Goal: Task Accomplishment & Management: Complete application form

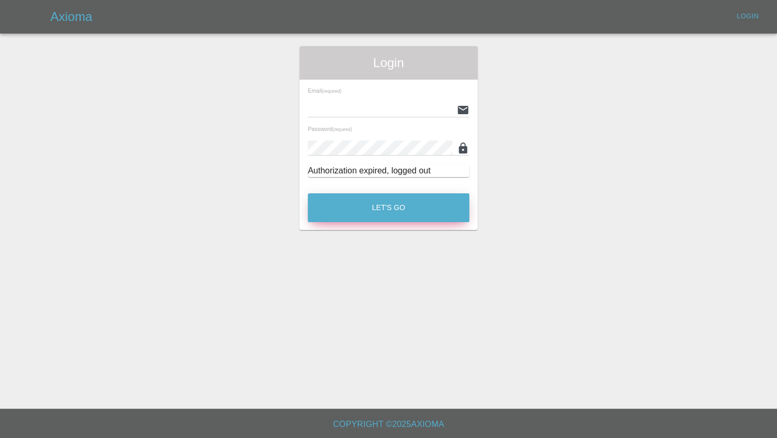
type input "[PERSON_NAME][EMAIL_ADDRESS][PERSON_NAME][DOMAIN_NAME]"
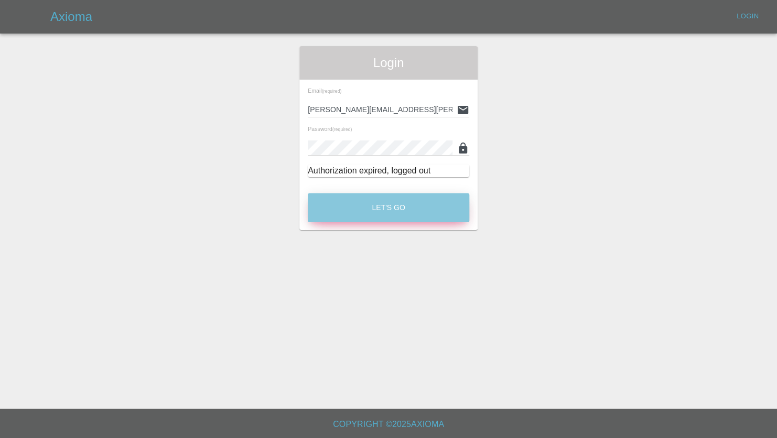
click at [382, 210] on button "Let's Go" at bounding box center [388, 207] width 161 height 29
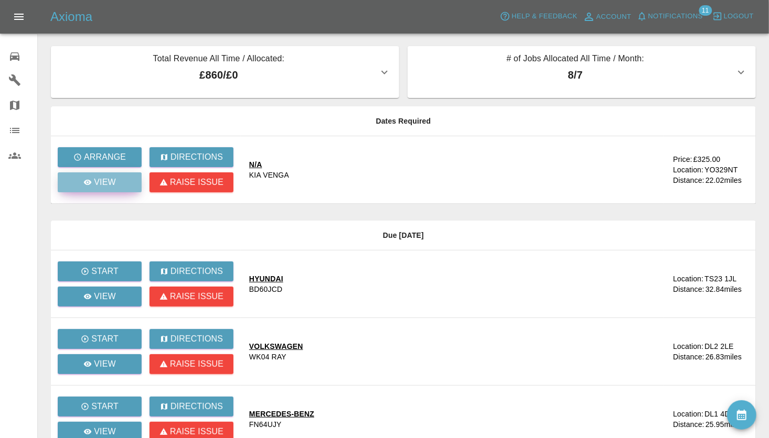
click at [100, 180] on p "View" at bounding box center [105, 182] width 22 height 13
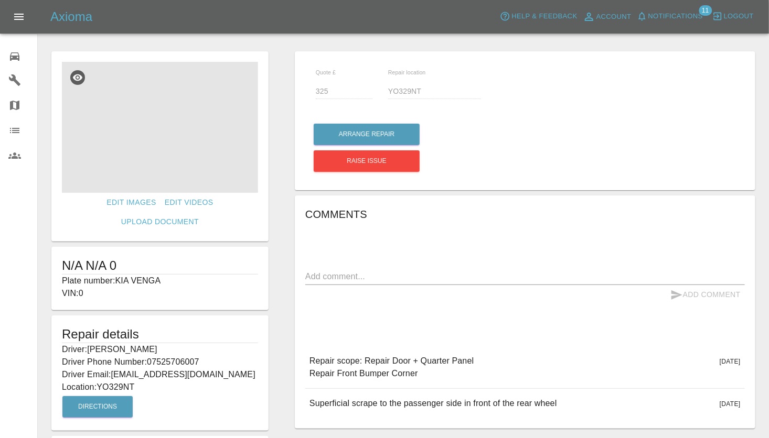
click at [141, 155] on img at bounding box center [160, 127] width 196 height 131
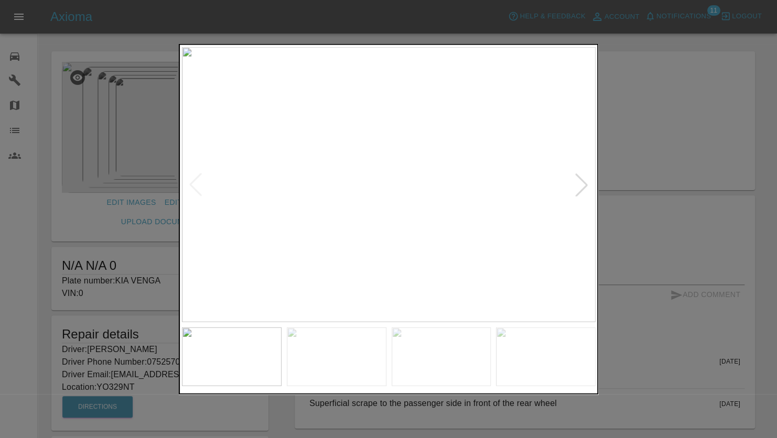
click at [583, 188] on div at bounding box center [581, 184] width 23 height 23
click at [581, 187] on div at bounding box center [581, 184] width 23 height 23
click at [581, 184] on div at bounding box center [581, 184] width 23 height 23
click at [582, 182] on div at bounding box center [581, 184] width 23 height 23
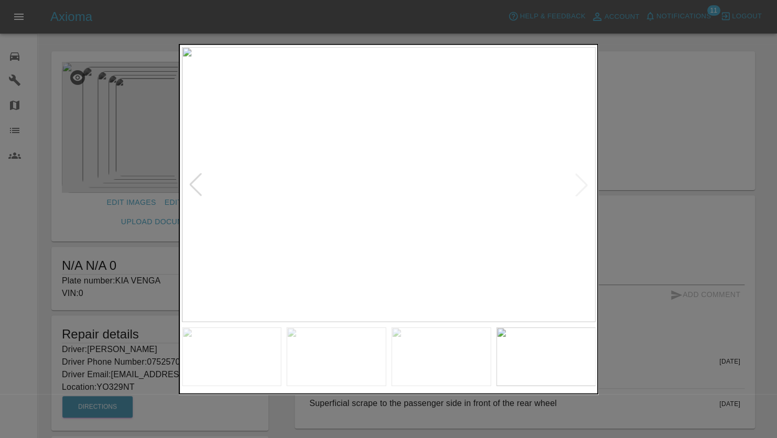
click at [579, 187] on img at bounding box center [389, 184] width 414 height 275
click at [585, 181] on img at bounding box center [389, 184] width 414 height 275
click at [615, 153] on div at bounding box center [388, 219] width 777 height 438
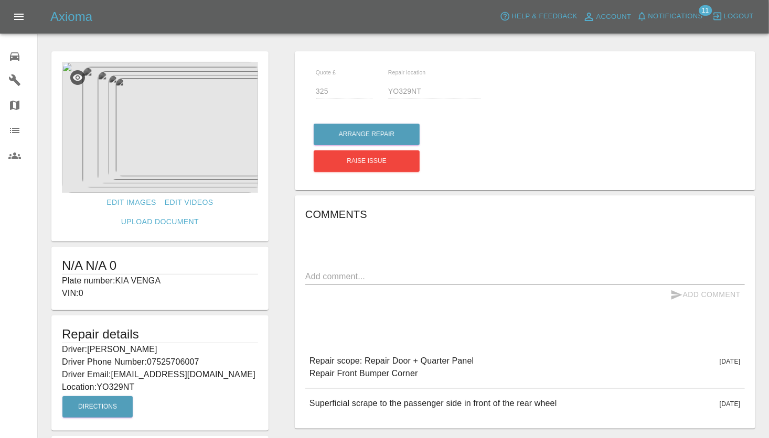
click at [160, 137] on img at bounding box center [160, 127] width 196 height 131
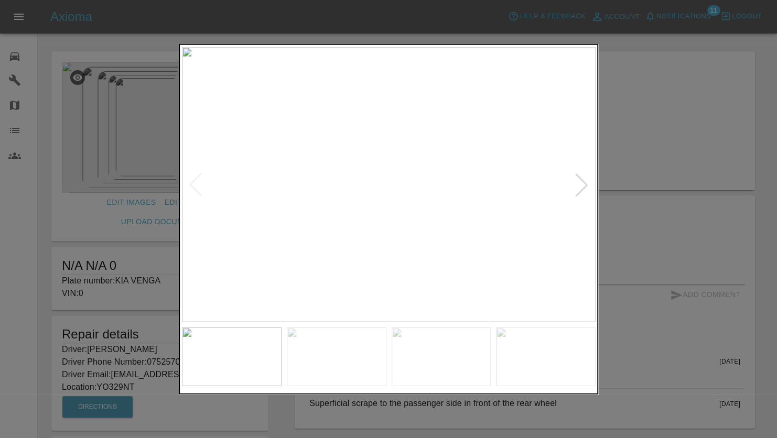
click at [580, 186] on div at bounding box center [581, 184] width 23 height 23
click at [380, 230] on img at bounding box center [389, 184] width 414 height 275
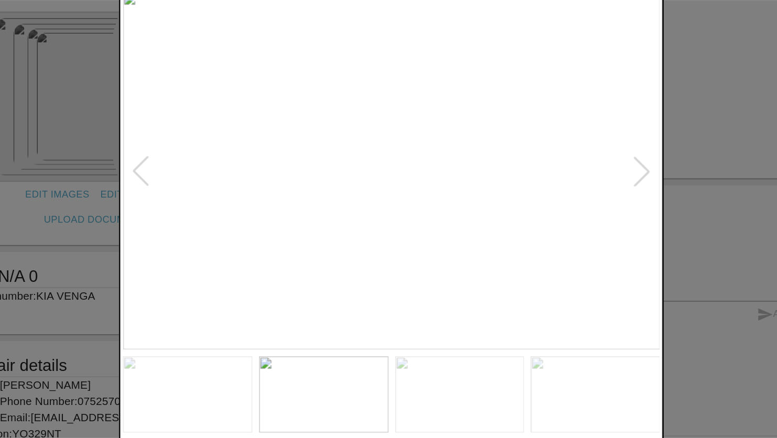
click at [582, 182] on div at bounding box center [581, 184] width 23 height 23
click at [582, 182] on img at bounding box center [389, 184] width 414 height 275
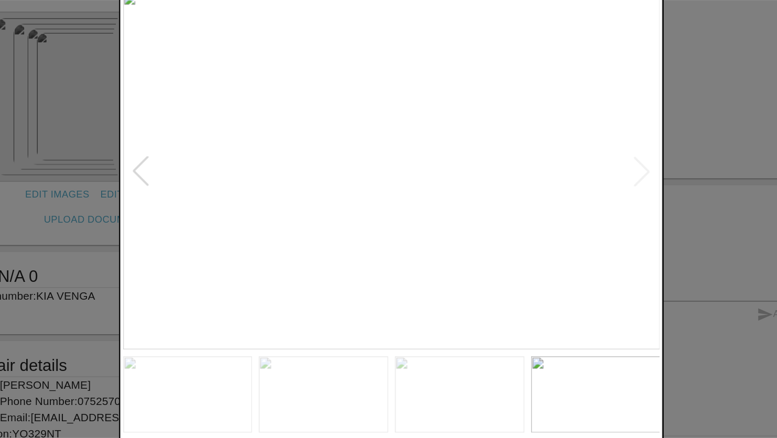
click at [620, 157] on div at bounding box center [388, 219] width 777 height 438
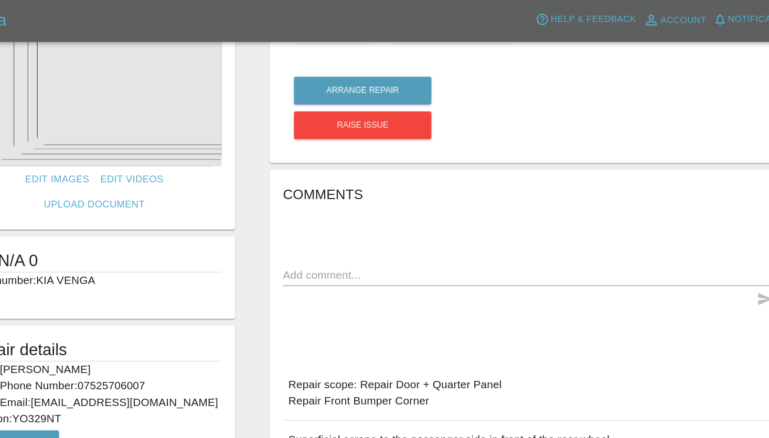
scroll to position [63, 0]
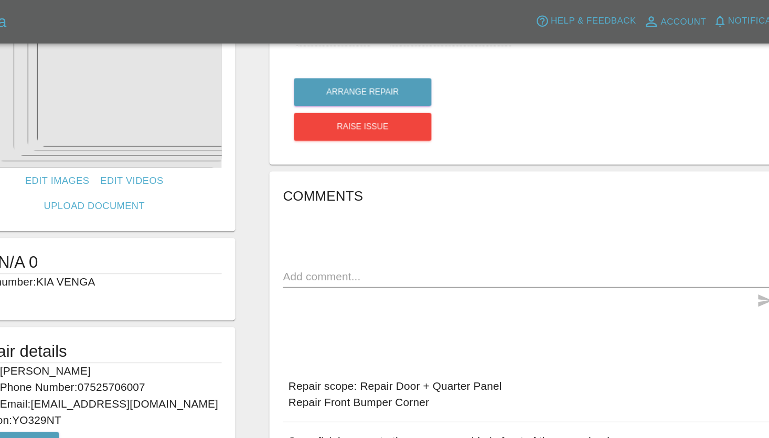
click at [164, 111] on img at bounding box center [160, 63] width 196 height 131
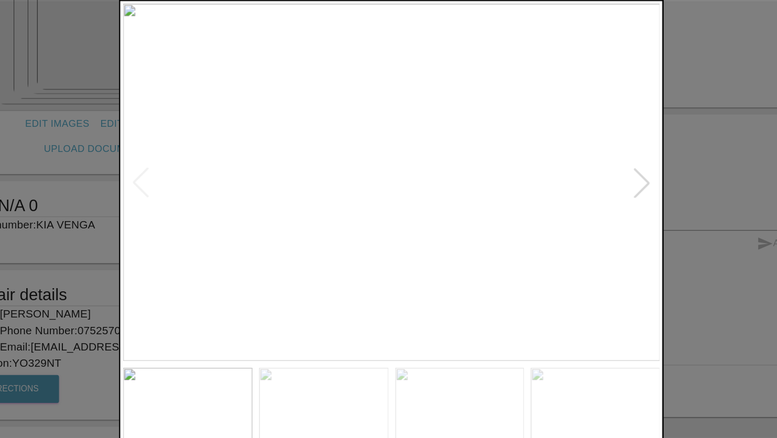
click at [385, 182] on img at bounding box center [389, 184] width 414 height 275
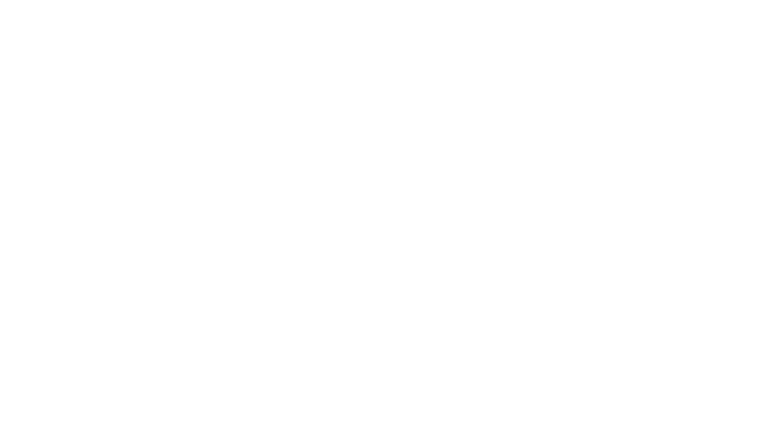
scroll to position [63, 0]
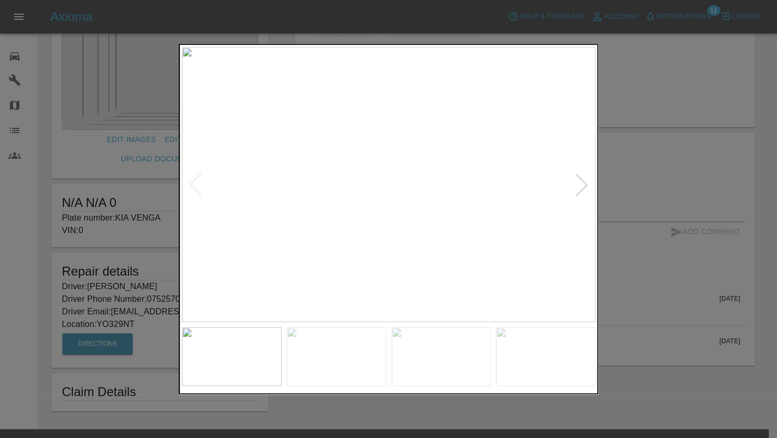
click at [23, 278] on div at bounding box center [388, 219] width 777 height 438
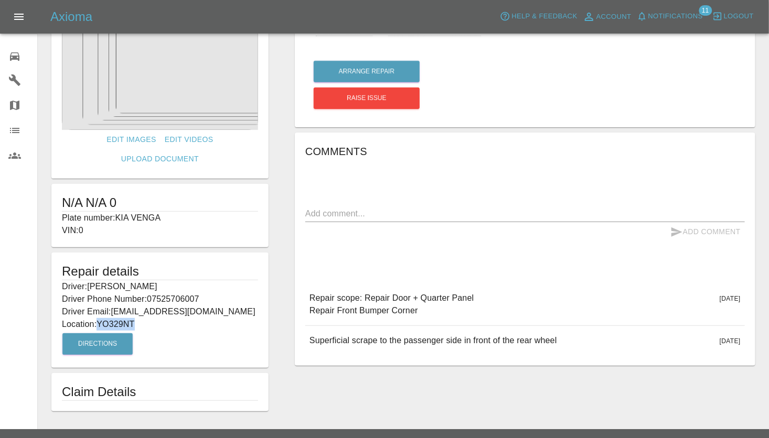
drag, startPoint x: 137, startPoint y: 303, endPoint x: 101, endPoint y: 305, distance: 35.7
click at [101, 318] on p "Location: YO329NT" at bounding box center [160, 324] width 196 height 13
click at [279, 252] on div "Edit Images Edit Videos Upload Document N/A N/A 0 Plate number: KIA VENGA VIN: …" at bounding box center [159, 200] width 243 height 434
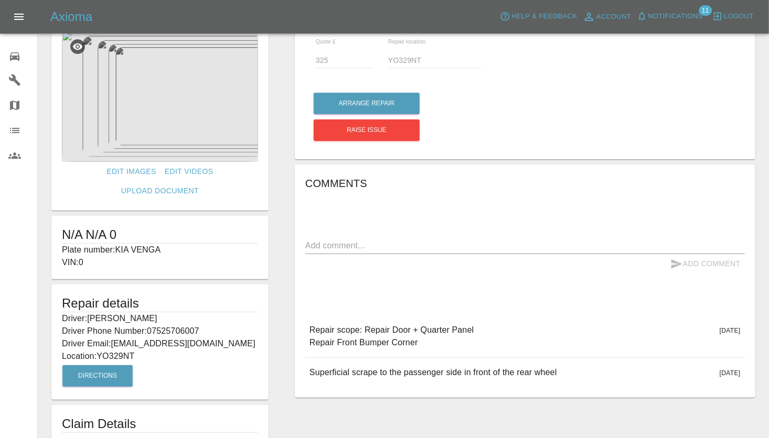
scroll to position [0, 0]
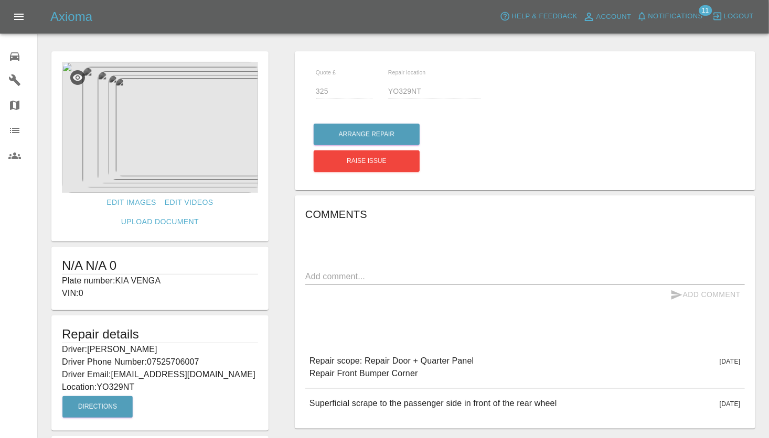
click at [154, 182] on img at bounding box center [160, 127] width 196 height 131
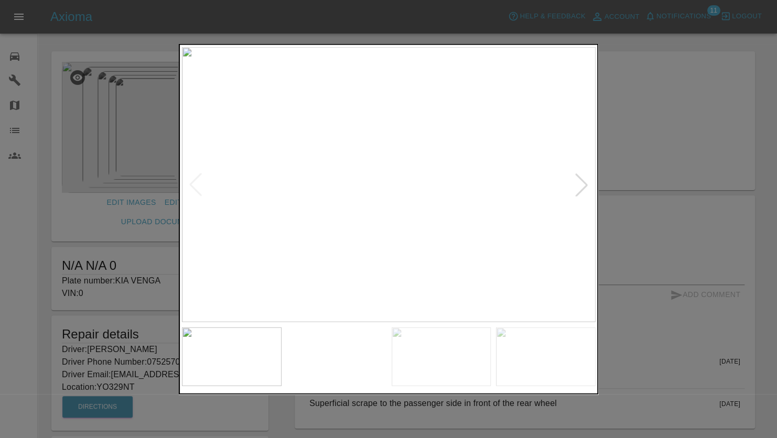
click at [386, 258] on img at bounding box center [389, 184] width 414 height 275
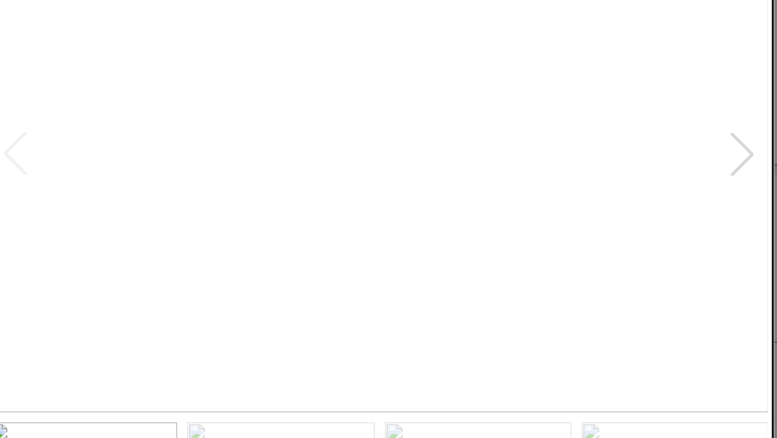
click at [583, 181] on div at bounding box center [581, 184] width 23 height 23
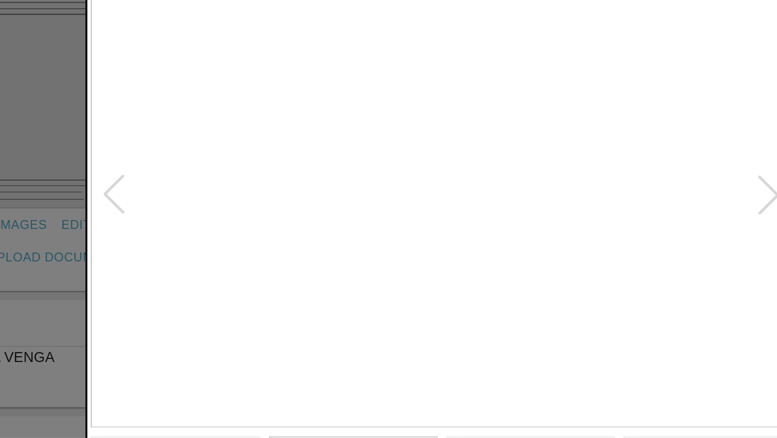
click at [584, 184] on div at bounding box center [581, 184] width 23 height 23
click at [585, 185] on div at bounding box center [581, 184] width 23 height 23
click at [195, 185] on div at bounding box center [195, 184] width 23 height 23
click at [581, 184] on div at bounding box center [581, 184] width 23 height 23
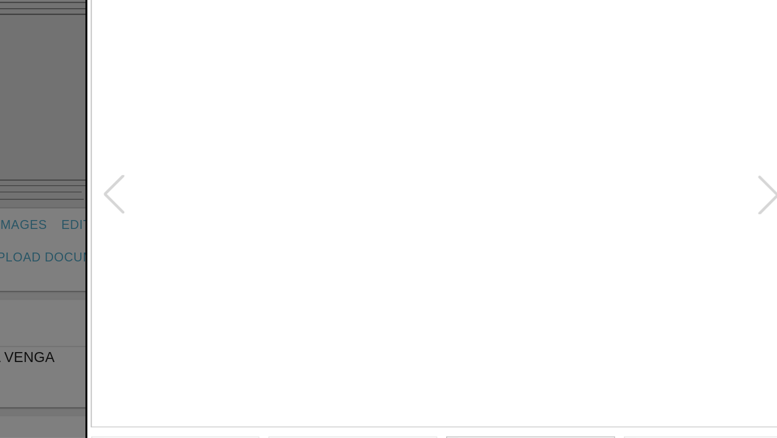
click at [581, 184] on div at bounding box center [581, 184] width 23 height 23
click at [581, 184] on img at bounding box center [389, 184] width 414 height 275
click at [191, 187] on div at bounding box center [195, 184] width 23 height 23
click at [145, 158] on div at bounding box center [388, 219] width 777 height 438
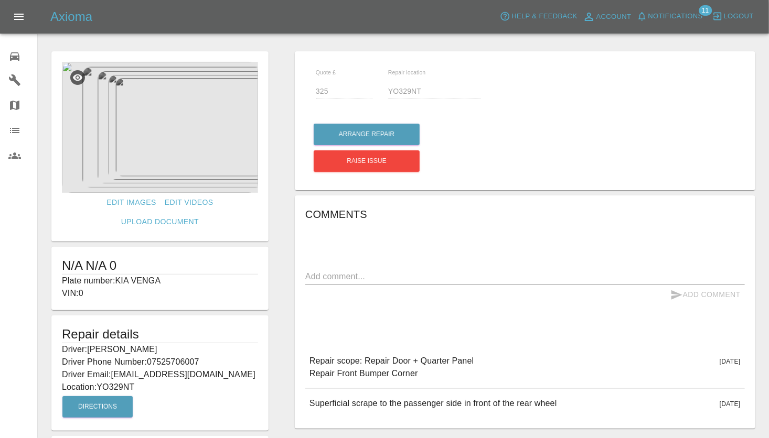
click at [279, 238] on div "Edit Images Edit Videos Upload Document N/A N/A 0 Plate number: KIA VENGA VIN: …" at bounding box center [159, 263] width 243 height 434
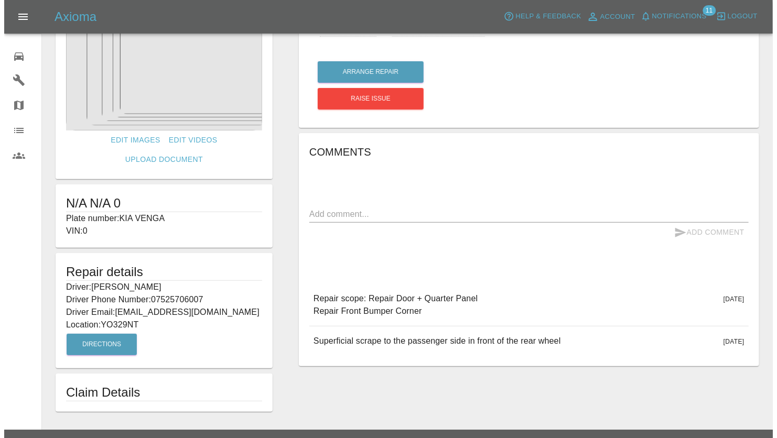
scroll to position [64, 0]
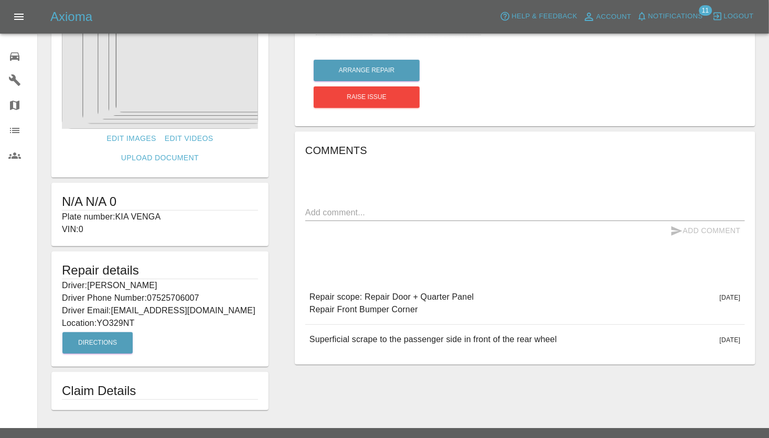
click at [153, 98] on img at bounding box center [160, 63] width 196 height 131
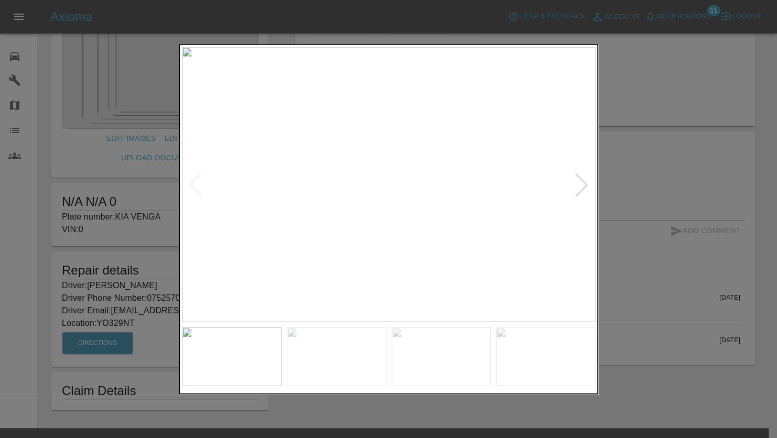
click at [579, 187] on div at bounding box center [581, 184] width 23 height 23
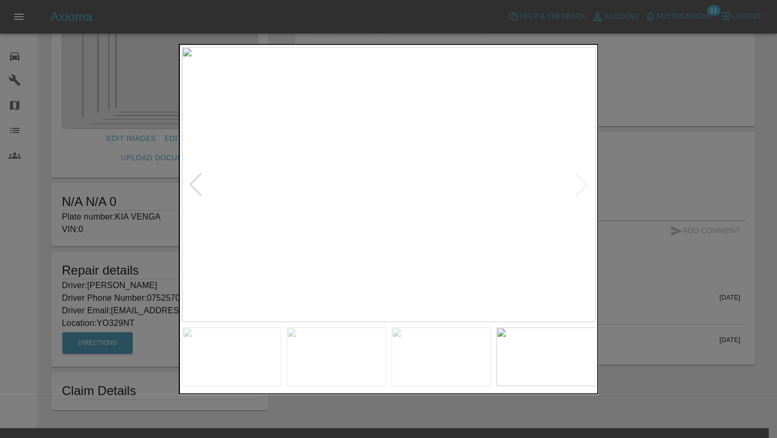
click at [579, 187] on img at bounding box center [389, 184] width 414 height 275
click at [195, 188] on div at bounding box center [195, 184] width 23 height 23
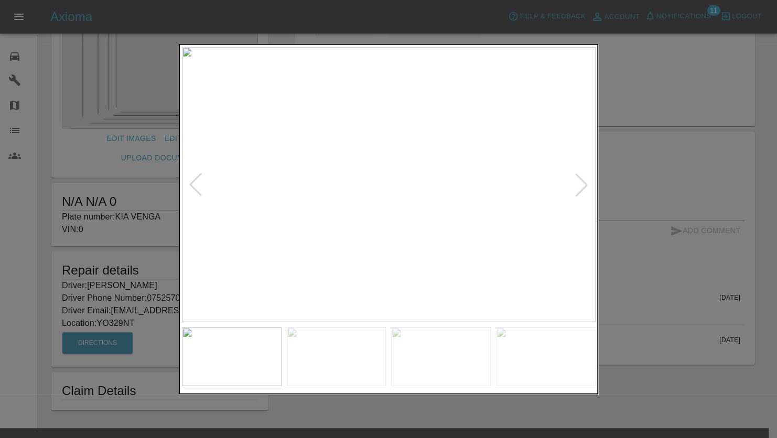
click at [590, 186] on div at bounding box center [581, 184] width 23 height 23
click at [196, 182] on div at bounding box center [195, 184] width 23 height 23
click at [196, 182] on img at bounding box center [389, 184] width 414 height 275
click at [584, 186] on div at bounding box center [581, 184] width 23 height 23
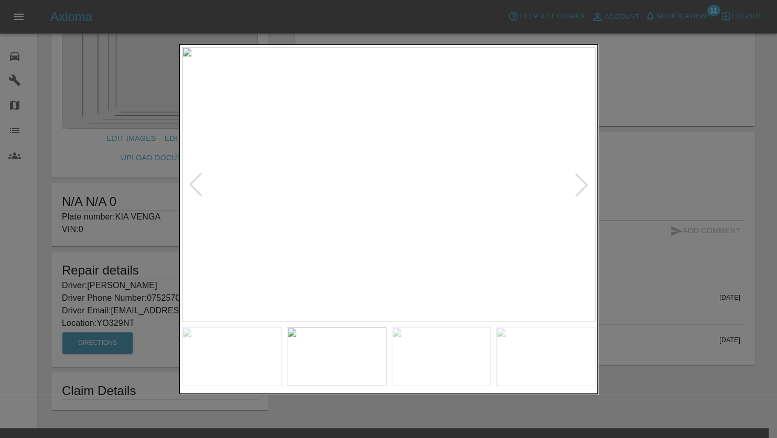
click at [584, 186] on div at bounding box center [581, 184] width 23 height 23
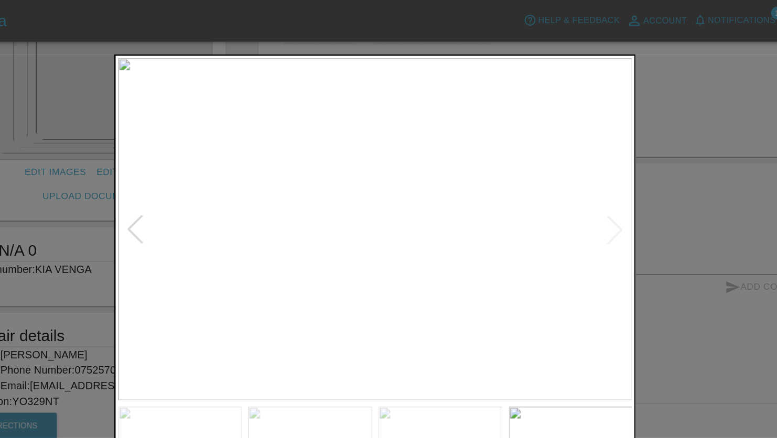
click at [186, 185] on div at bounding box center [195, 184] width 23 height 23
click at [193, 181] on div at bounding box center [195, 184] width 23 height 23
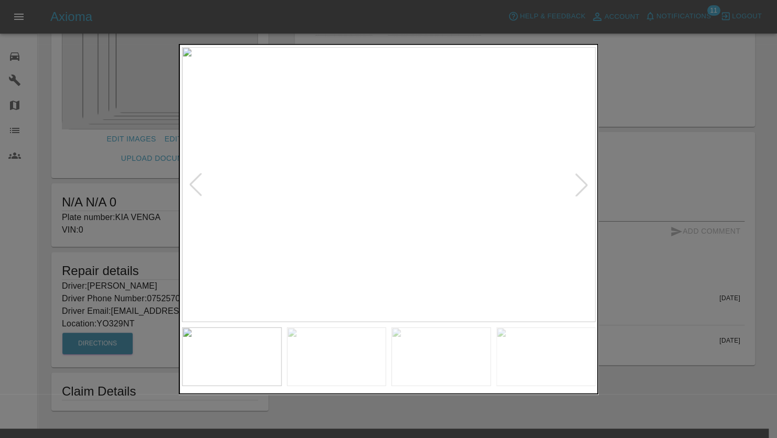
click at [652, 133] on div at bounding box center [388, 219] width 777 height 438
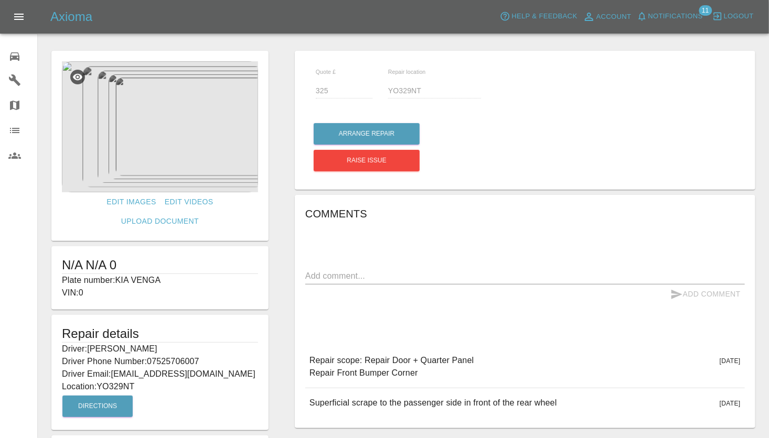
scroll to position [0, 0]
click at [23, 16] on icon "Open drawer" at bounding box center [19, 16] width 13 height 13
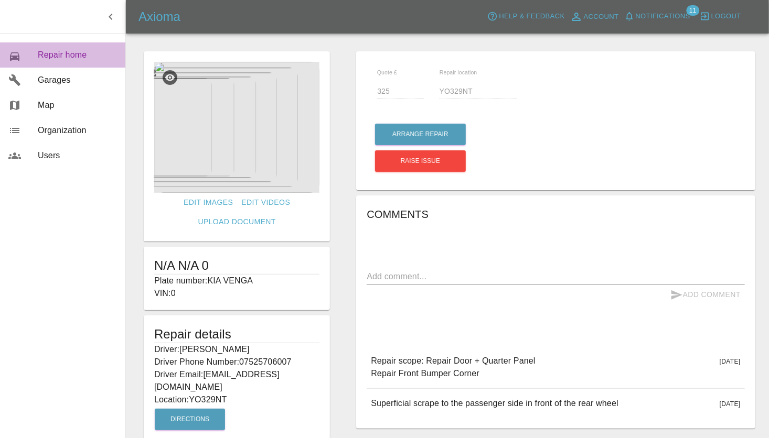
click at [54, 57] on span "Repair home" at bounding box center [77, 55] width 79 height 13
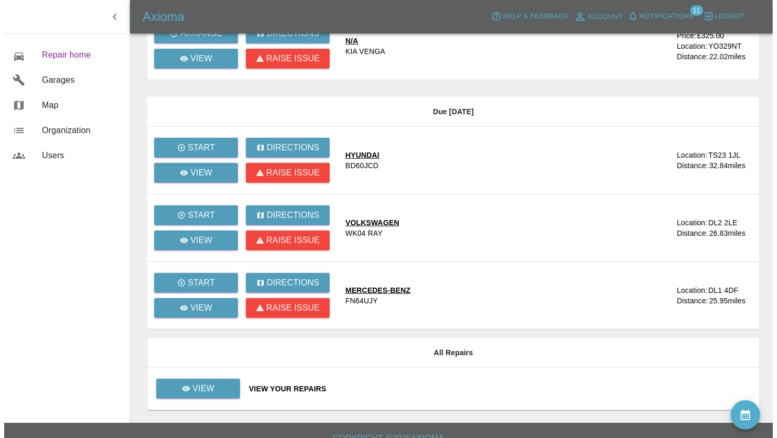
scroll to position [137, 0]
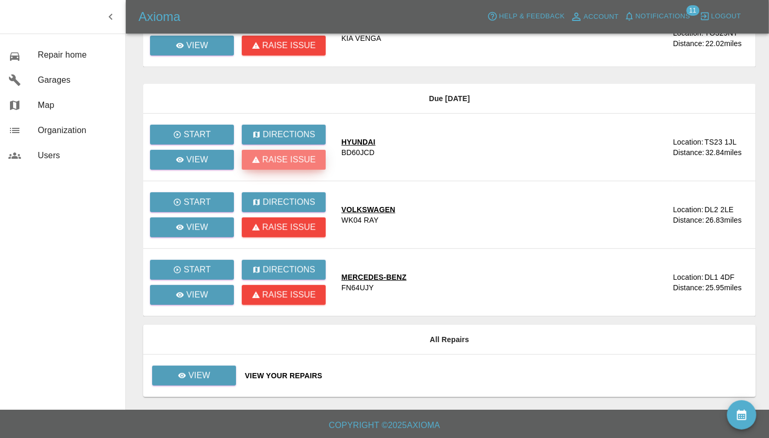
click at [287, 159] on p "Raise issue" at bounding box center [288, 160] width 53 height 13
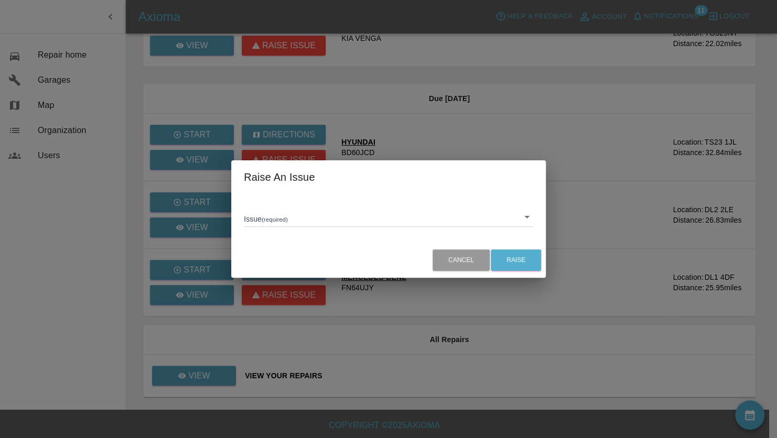
click at [274, 218] on body "Axioma Help & Feedback Account Notifications 11 Logout 0 Repair home Garages Ma…" at bounding box center [388, 151] width 777 height 576
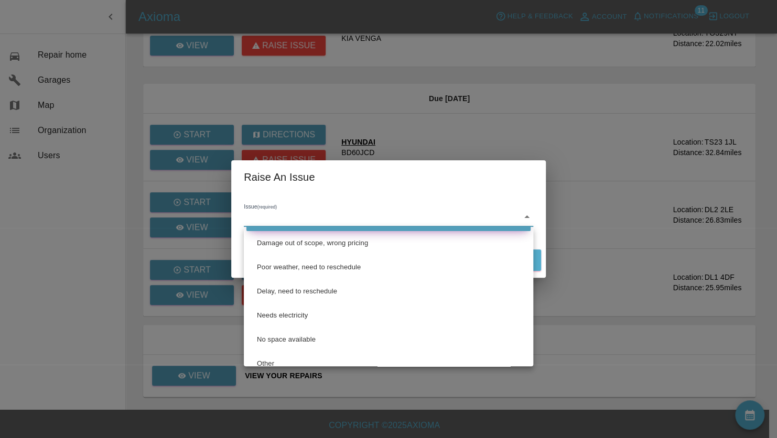
scroll to position [34, 0]
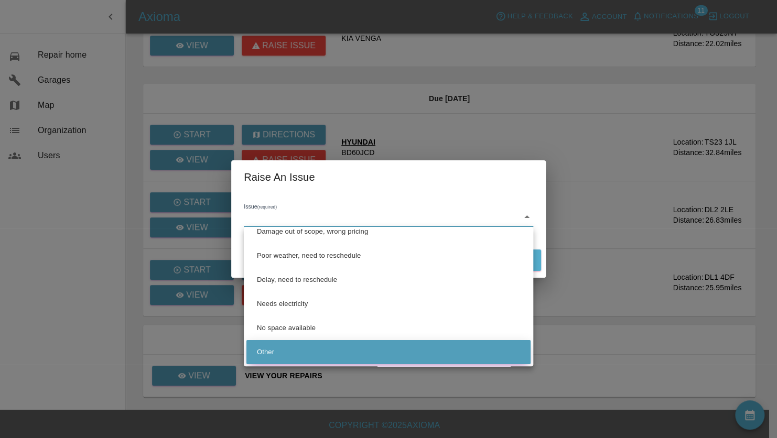
click at [274, 350] on li "Other" at bounding box center [388, 352] width 284 height 24
type input "Other"
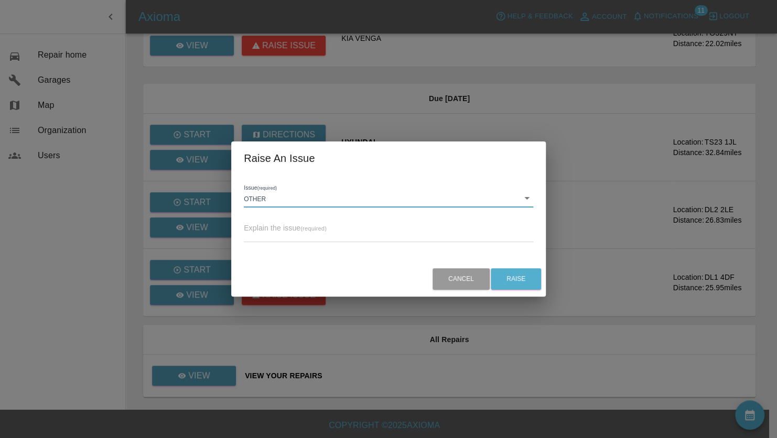
click at [294, 231] on textarea at bounding box center [388, 234] width 289 height 10
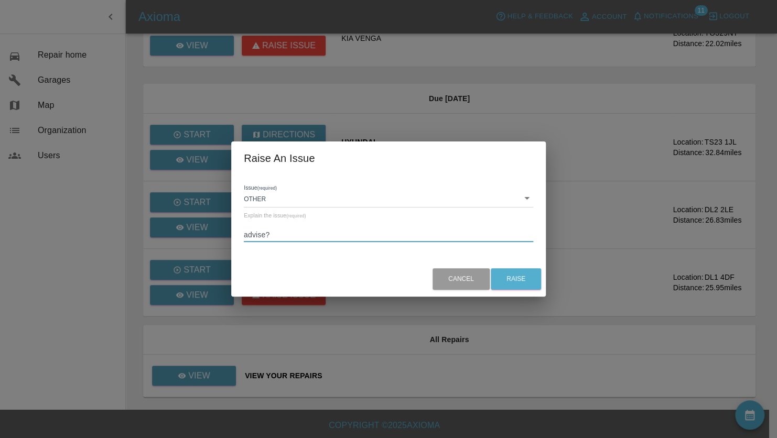
scroll to position [0, 0]
click at [512, 233] on textarea "Technician issue - need to reschedule. Do you want us to contact customer direc…" at bounding box center [388, 234] width 289 height 10
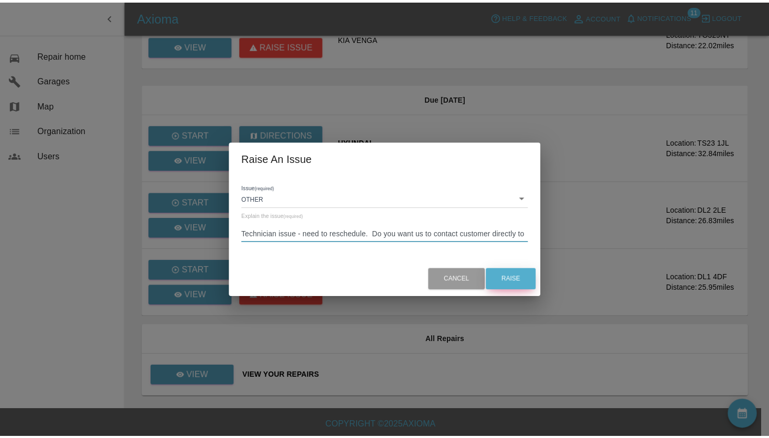
scroll to position [9, 0]
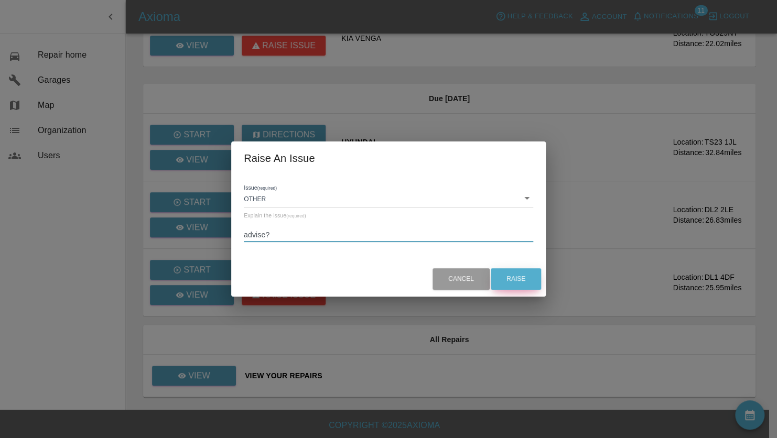
type textarea "Technician issue - need to reschedule. Do you want us to contact customer direc…"
click at [513, 276] on button "Raise" at bounding box center [516, 278] width 50 height 21
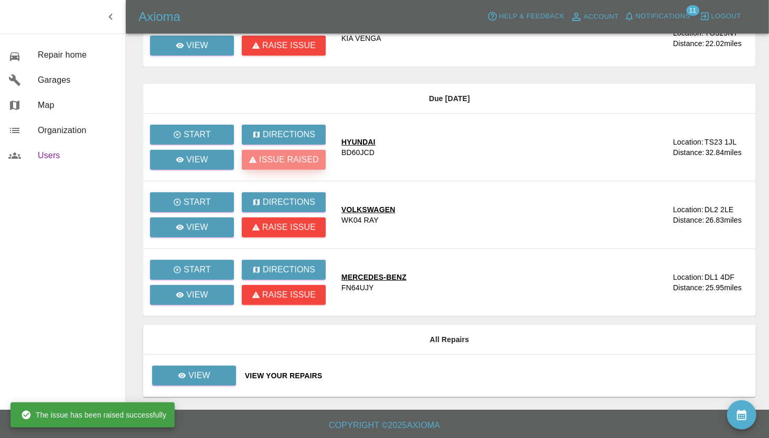
scroll to position [0, 0]
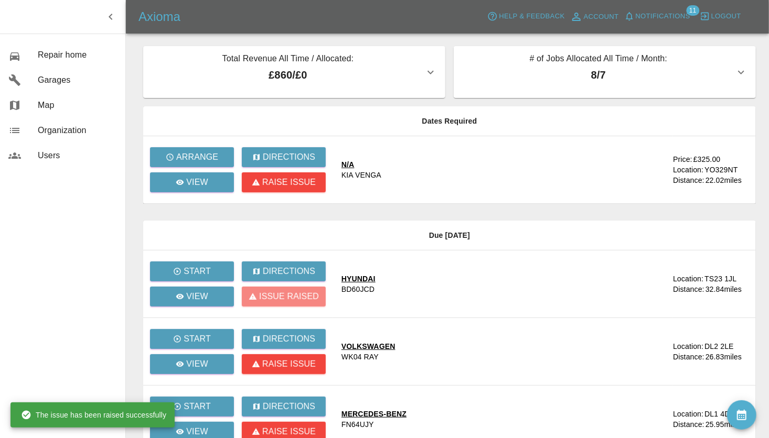
click at [114, 15] on icon "button" at bounding box center [110, 16] width 13 height 13
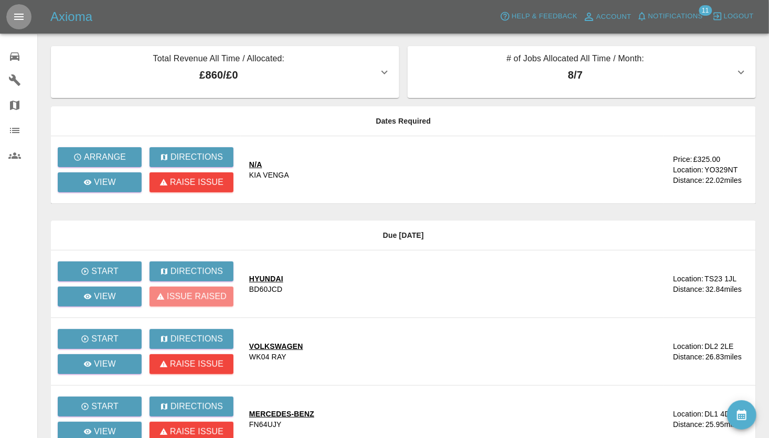
click at [13, 19] on icon "Open drawer" at bounding box center [19, 16] width 13 height 13
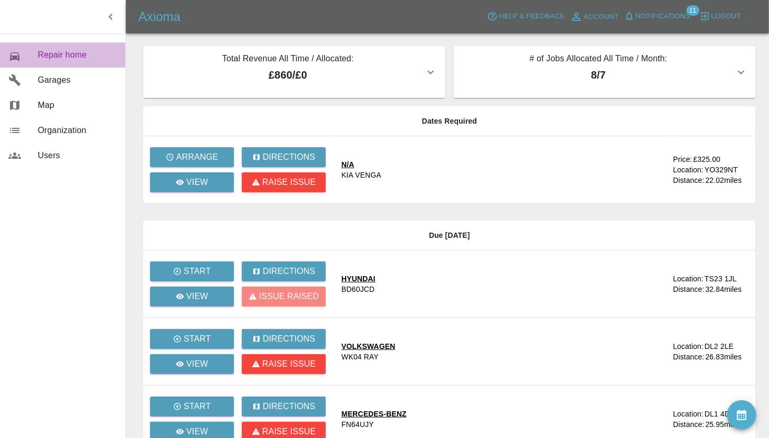
click at [47, 56] on span "Repair home" at bounding box center [77, 55] width 79 height 13
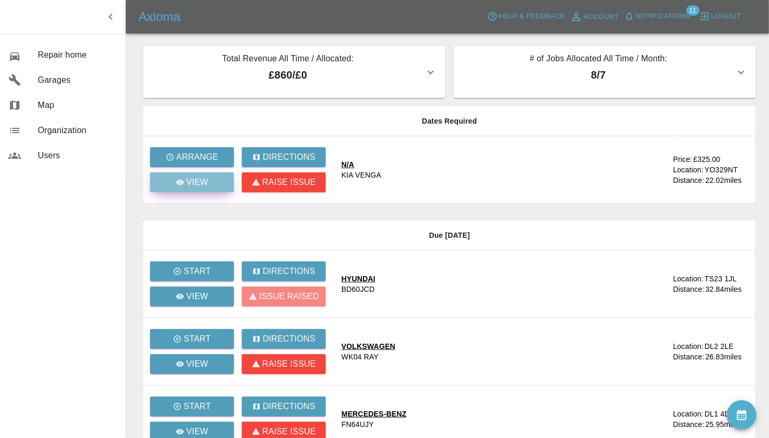
click at [198, 182] on p "View" at bounding box center [197, 182] width 22 height 13
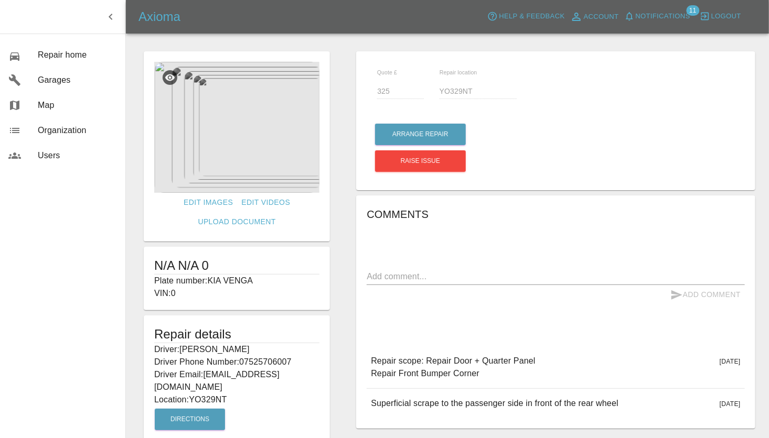
click at [246, 159] on img at bounding box center [236, 127] width 165 height 131
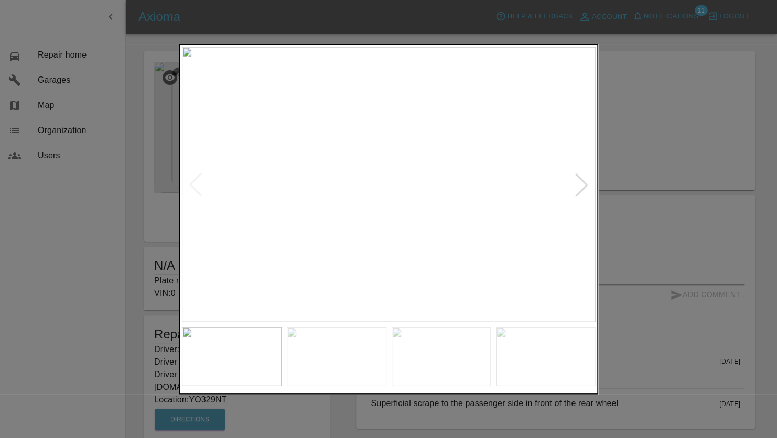
click at [628, 180] on div at bounding box center [388, 219] width 777 height 438
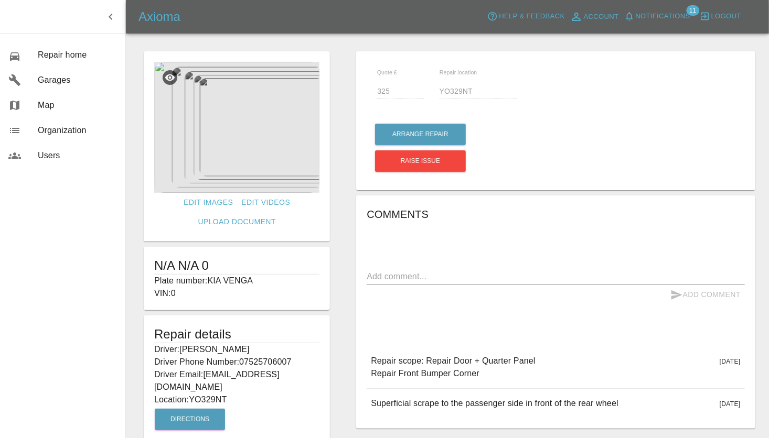
click at [242, 172] on img at bounding box center [236, 127] width 165 height 131
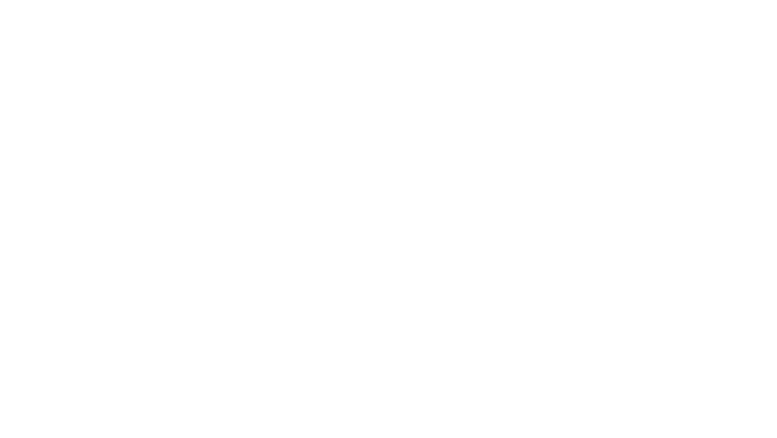
click at [418, 158] on img at bounding box center [389, 184] width 414 height 275
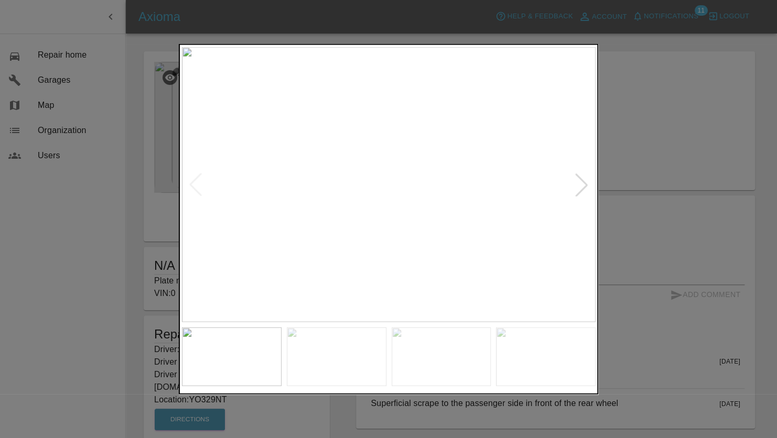
click at [617, 130] on div at bounding box center [388, 219] width 777 height 438
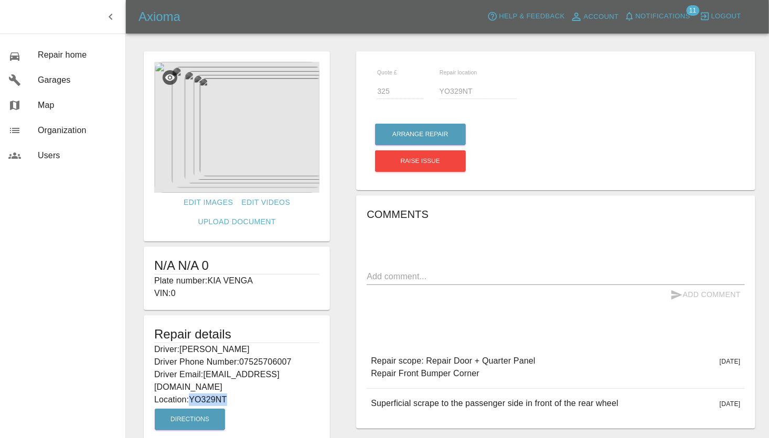
drag, startPoint x: 192, startPoint y: 386, endPoint x: 234, endPoint y: 385, distance: 42.0
click at [234, 394] on p "Location: YO329NT" at bounding box center [236, 400] width 165 height 13
drag, startPoint x: 234, startPoint y: 385, endPoint x: 221, endPoint y: 386, distance: 12.6
copy p "YO329NT"
click at [344, 319] on div "Quote £ 325 Repair location YO329NT Arrange Repair Raise issue Comments x Add C…" at bounding box center [555, 269] width 425 height 446
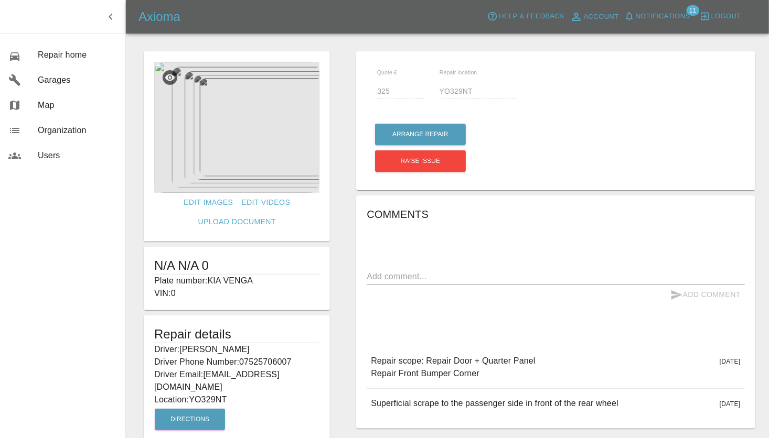
click at [251, 168] on img at bounding box center [236, 127] width 165 height 131
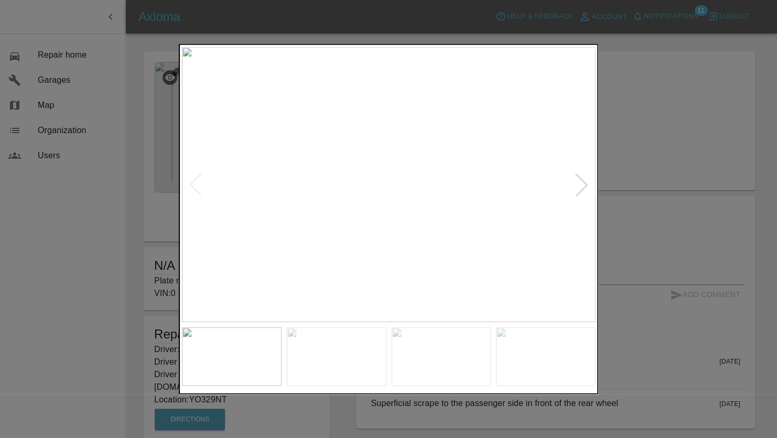
click at [651, 114] on div at bounding box center [388, 219] width 777 height 438
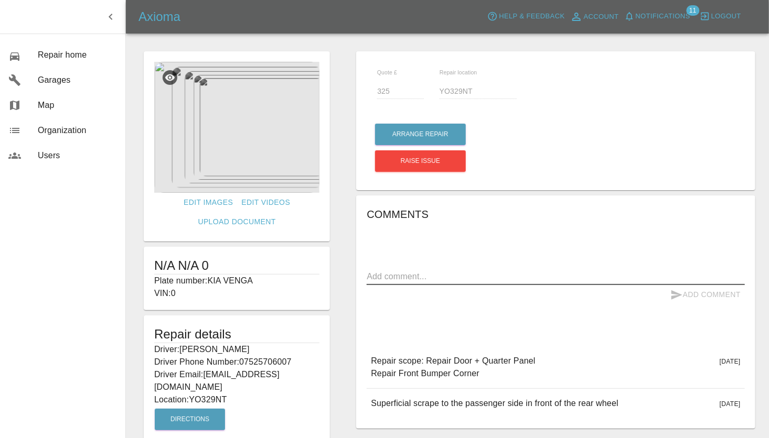
click at [417, 272] on textarea at bounding box center [555, 277] width 378 height 12
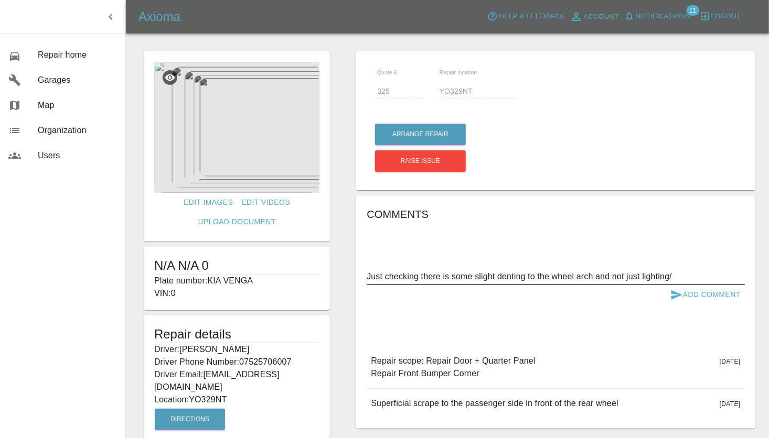
click at [252, 128] on img at bounding box center [236, 127] width 165 height 131
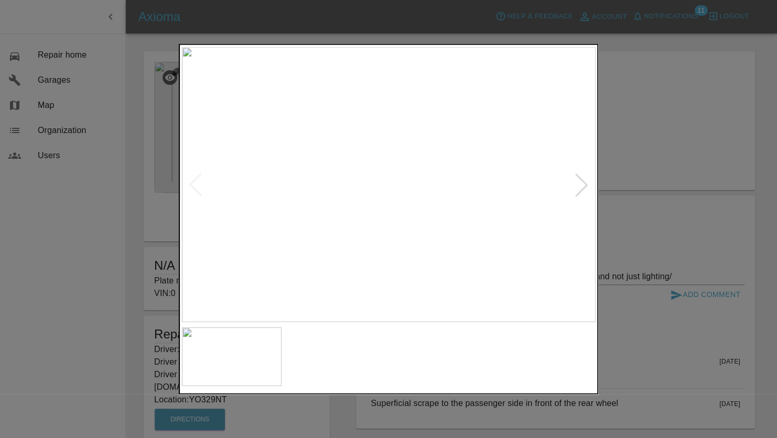
click at [370, 203] on img at bounding box center [389, 184] width 414 height 275
click at [644, 94] on div at bounding box center [388, 219] width 777 height 438
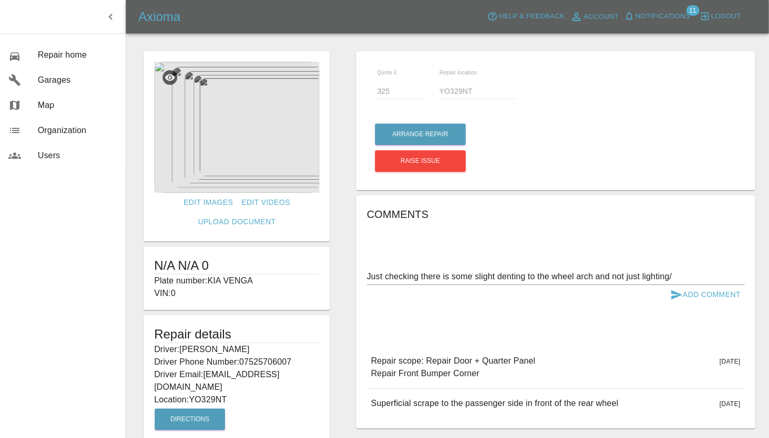
click at [687, 281] on textarea "Just checking there is some slight denting to the wheel arch and not just light…" at bounding box center [555, 277] width 378 height 12
type textarea "Just checking there is some slight denting to the wheel arch and not just light…"
click at [718, 295] on button "Add Comment" at bounding box center [705, 294] width 79 height 19
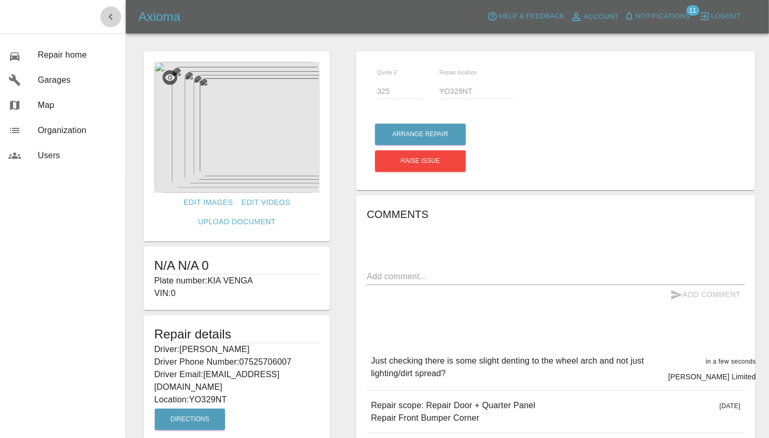
click at [116, 15] on icon "button" at bounding box center [110, 16] width 13 height 13
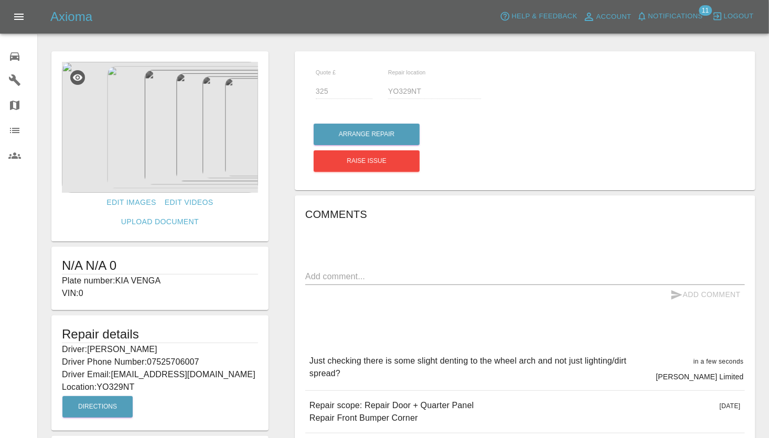
click at [23, 21] on icon "Open drawer" at bounding box center [19, 16] width 13 height 13
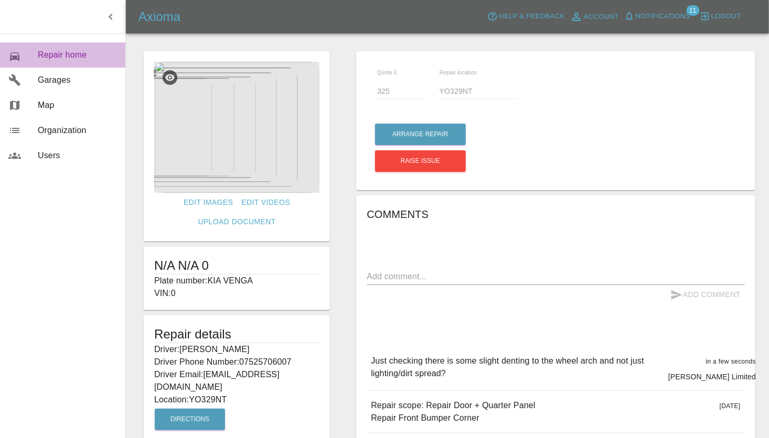
click at [28, 55] on div "0" at bounding box center [22, 55] width 29 height 15
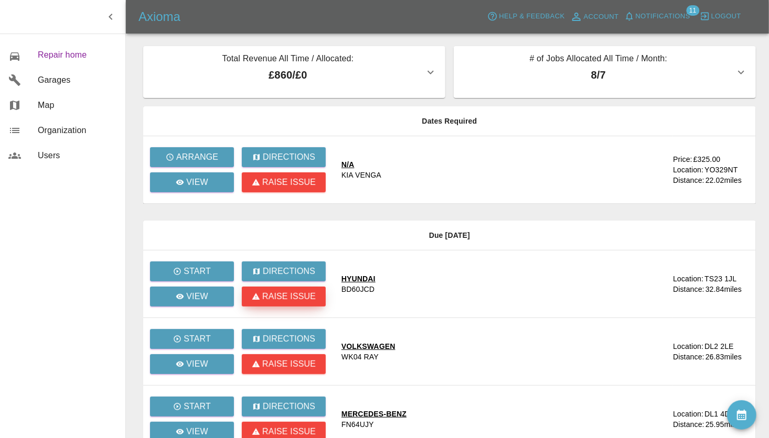
scroll to position [105, 0]
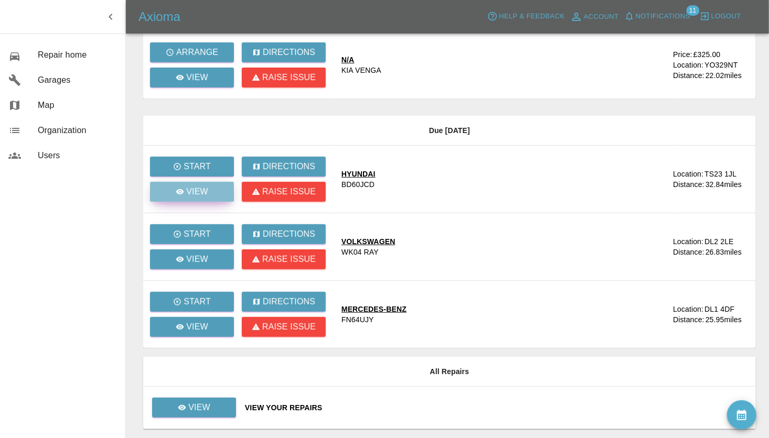
click at [211, 192] on link "View" at bounding box center [192, 192] width 84 height 20
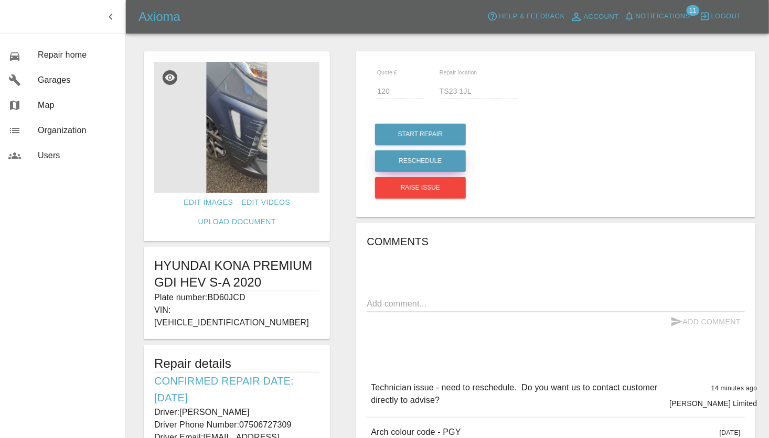
click at [445, 162] on button "Reschedule" at bounding box center [420, 160] width 91 height 21
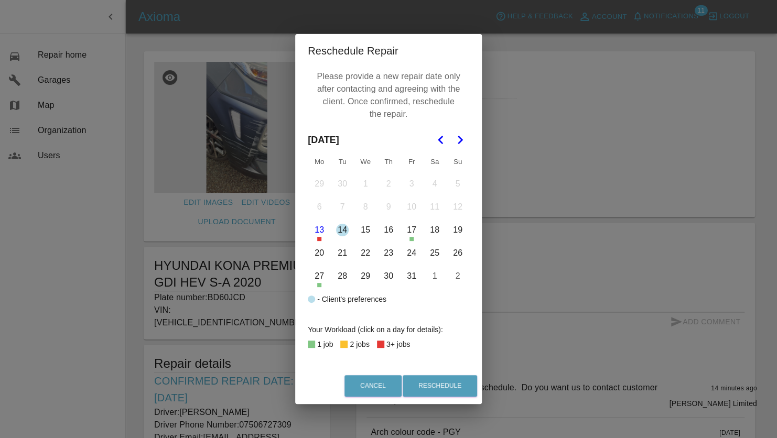
click at [363, 254] on button "22" at bounding box center [365, 253] width 22 height 22
click at [430, 382] on button "Reschedule" at bounding box center [440, 385] width 74 height 21
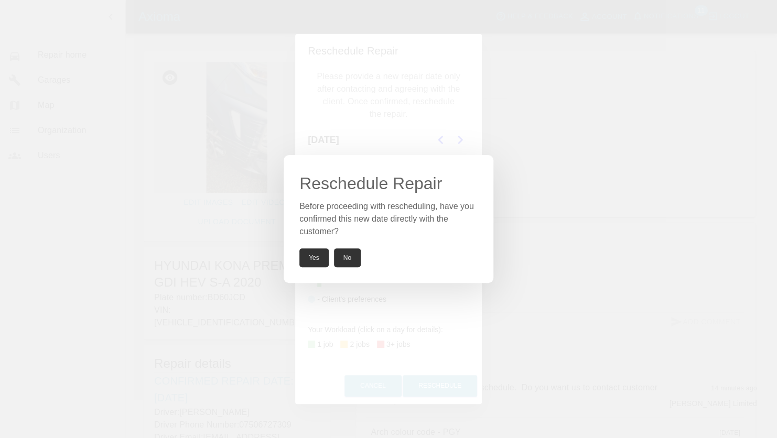
click at [313, 258] on button "Yes" at bounding box center [313, 258] width 29 height 19
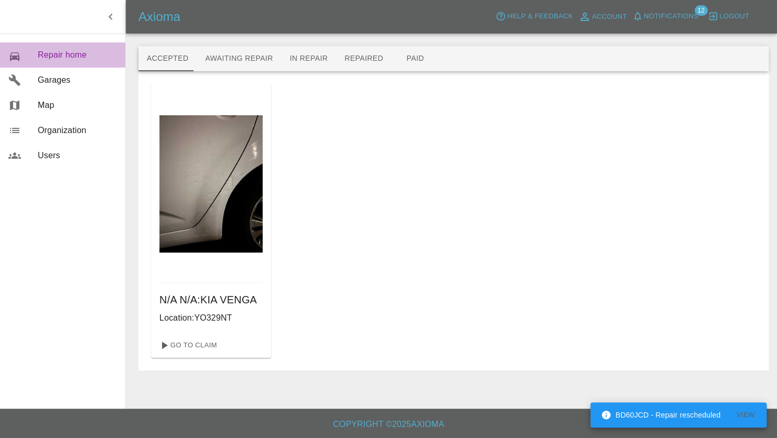
click at [52, 52] on span "Repair home" at bounding box center [77, 55] width 79 height 13
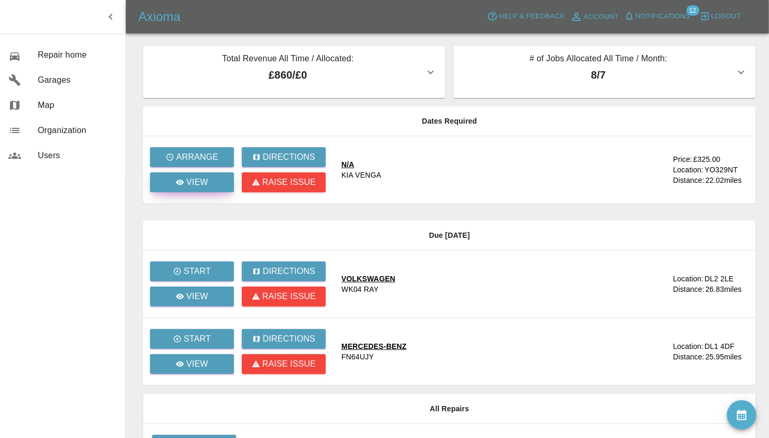
click at [207, 178] on p "View" at bounding box center [197, 182] width 22 height 13
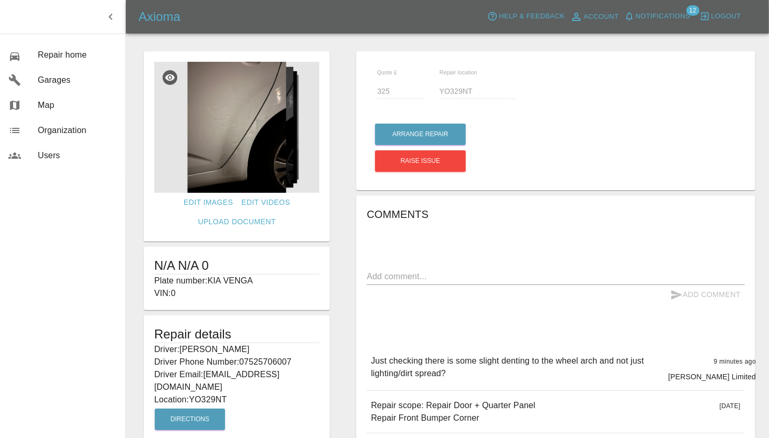
click at [233, 166] on img at bounding box center [236, 127] width 165 height 131
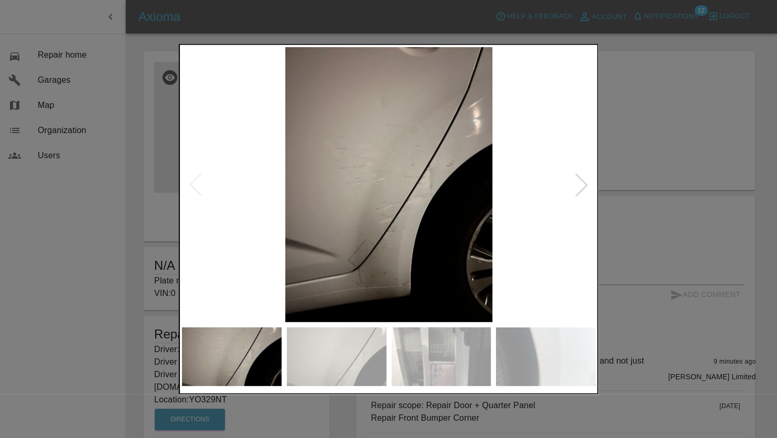
click at [583, 186] on div at bounding box center [581, 184] width 23 height 23
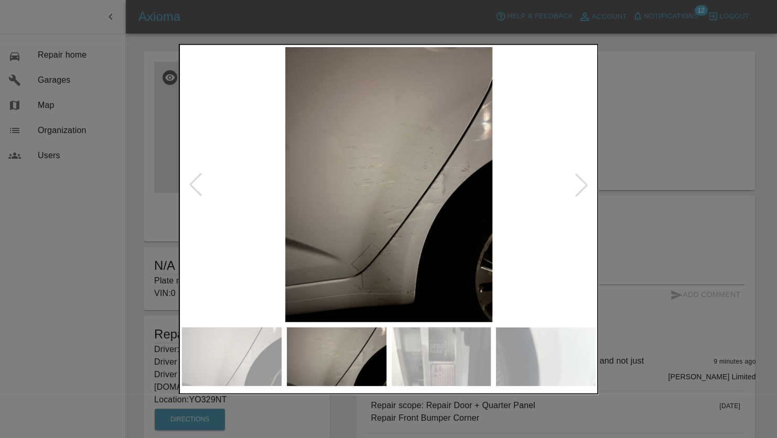
click at [583, 186] on div at bounding box center [581, 184] width 23 height 23
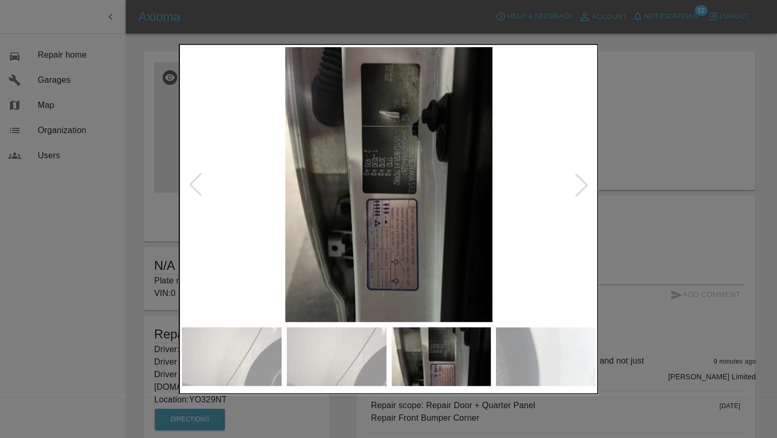
click at [583, 186] on div at bounding box center [581, 184] width 23 height 23
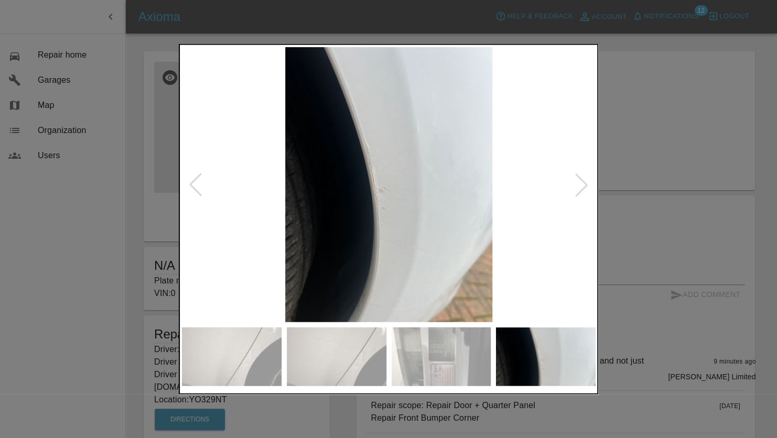
click at [637, 161] on div at bounding box center [388, 219] width 777 height 438
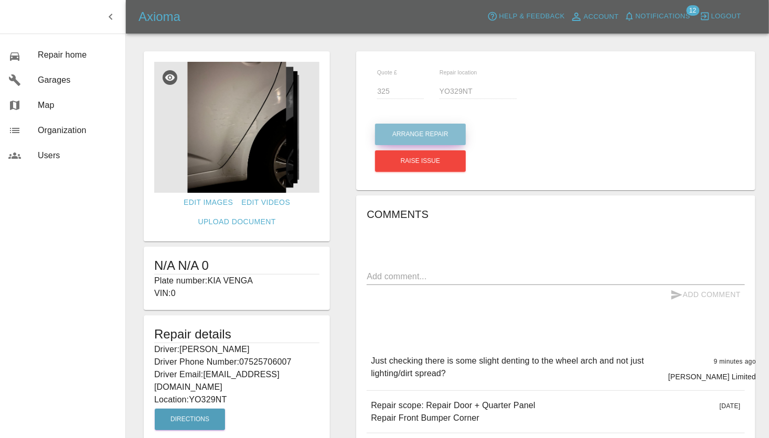
click at [414, 132] on button "Arrange Repair" at bounding box center [420, 134] width 91 height 21
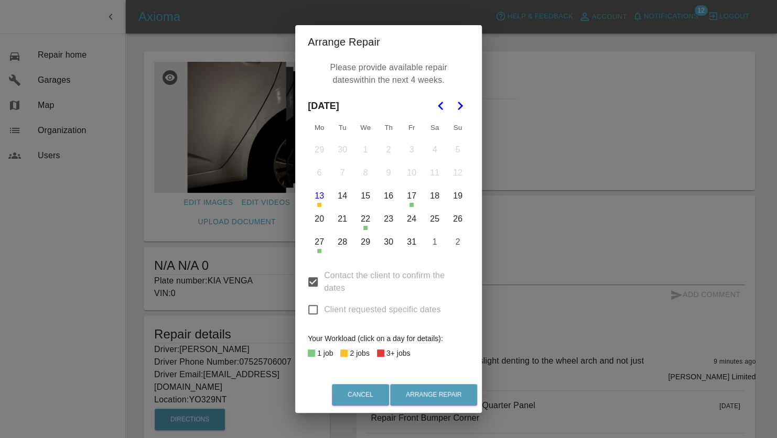
click at [412, 239] on button "31" at bounding box center [412, 242] width 22 height 22
click at [413, 218] on button "24" at bounding box center [412, 219] width 22 height 22
click at [411, 241] on button "31" at bounding box center [412, 242] width 22 height 22
click at [389, 219] on button "23" at bounding box center [388, 219] width 22 height 22
click at [321, 247] on button "27" at bounding box center [319, 242] width 22 height 22
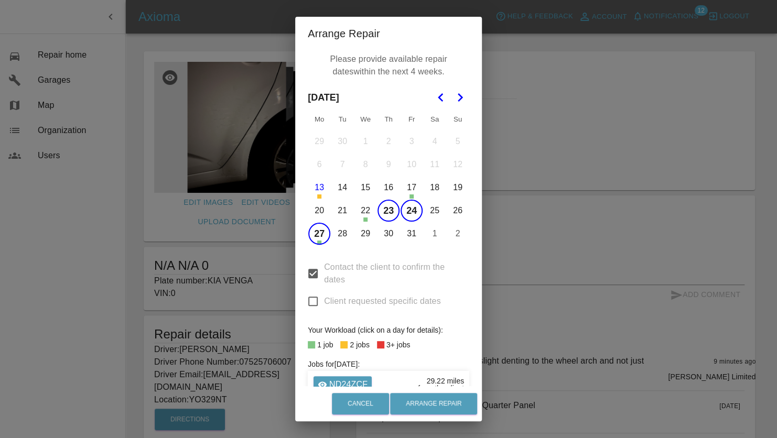
click at [312, 234] on button "27" at bounding box center [319, 234] width 22 height 22
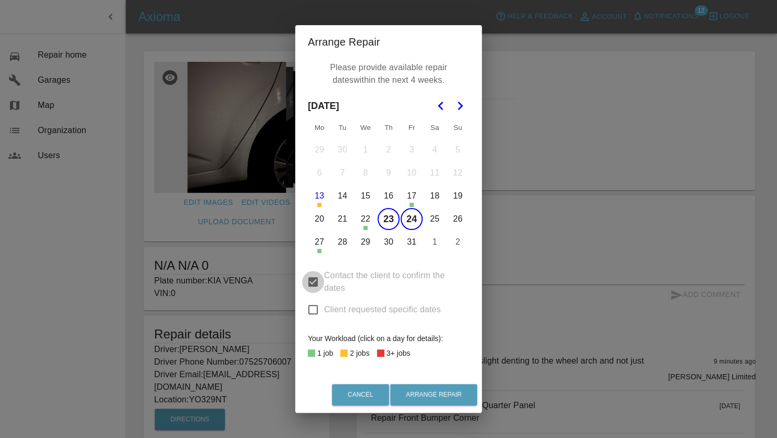
click at [313, 281] on input "Contact the client to confirm the dates" at bounding box center [313, 282] width 22 height 22
click at [313, 284] on input "Contact the client to confirm the dates" at bounding box center [313, 282] width 22 height 22
checkbox input "true"
click at [387, 217] on button "23" at bounding box center [388, 219] width 22 height 22
click at [411, 221] on button "24" at bounding box center [412, 219] width 22 height 22
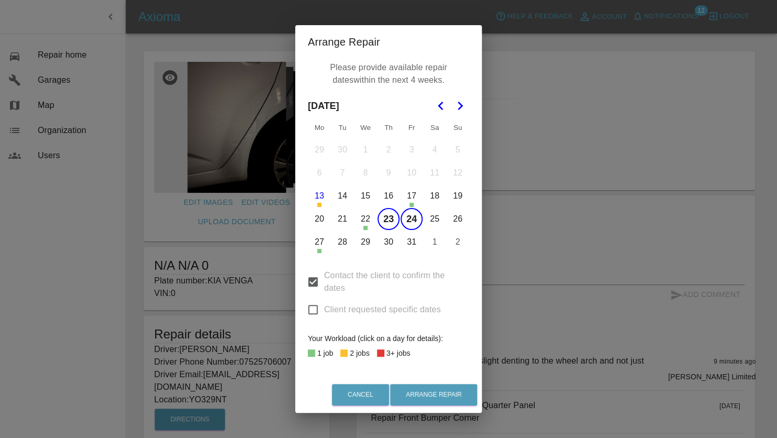
click at [342, 241] on button "28" at bounding box center [342, 242] width 22 height 22
click at [430, 394] on button "Arrange Repair" at bounding box center [433, 394] width 87 height 21
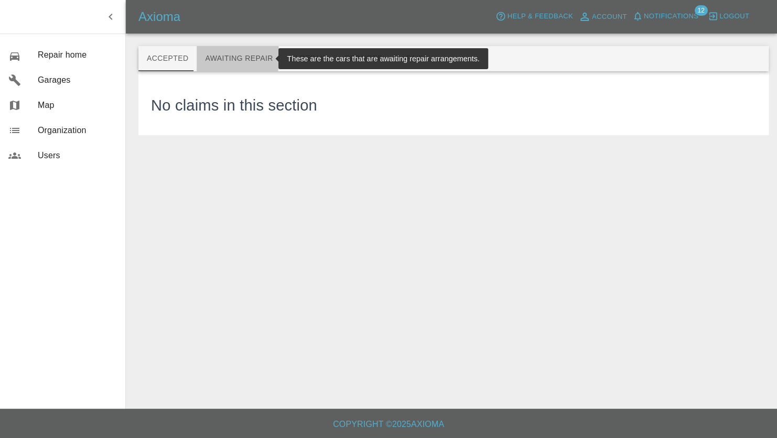
click at [210, 57] on button "Awaiting Repair" at bounding box center [239, 58] width 84 height 25
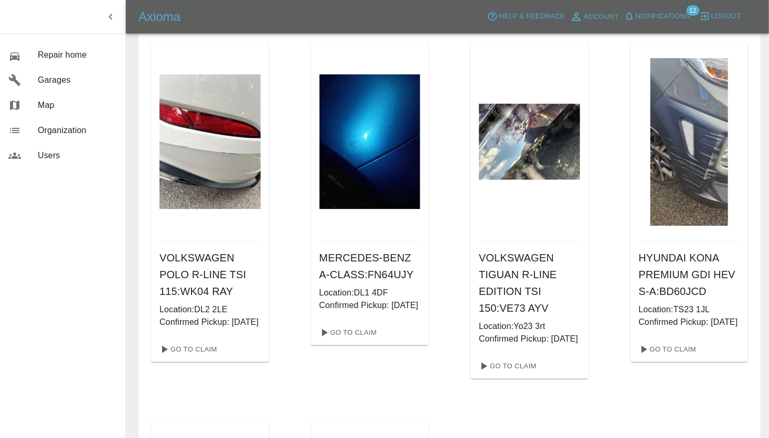
scroll to position [41, 0]
